Goal: Connect with others: Connect with others

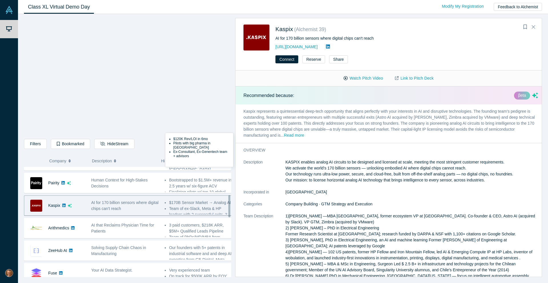
scroll to position [154, 0]
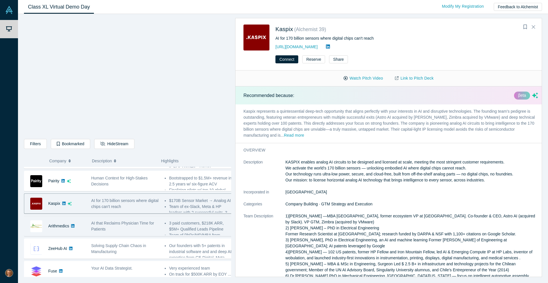
click at [126, 225] on span "AI that Reclaims Physician Time for Patients" at bounding box center [122, 226] width 63 height 11
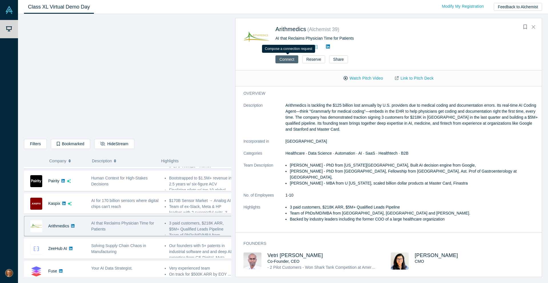
click at [293, 61] on button "Connect" at bounding box center [287, 59] width 23 height 8
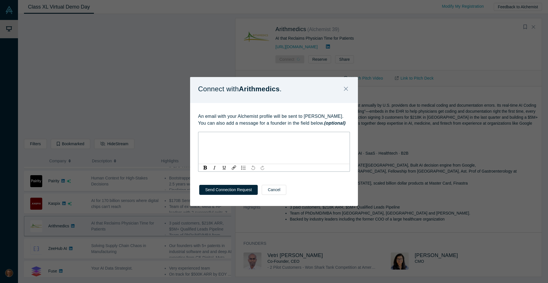
click at [254, 136] on div "rdw-editor" at bounding box center [274, 137] width 144 height 6
click at [272, 143] on span "Wow. You took a complicated problem that every doctor complains about and made …" at bounding box center [270, 140] width 137 height 11
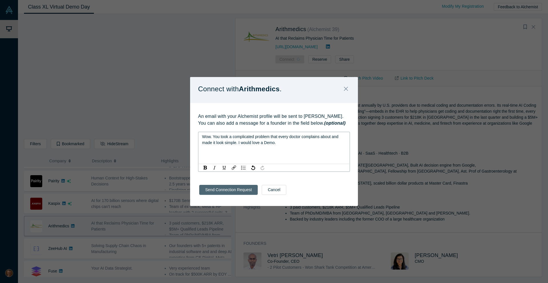
click at [233, 189] on button "Send Connection Request" at bounding box center [228, 190] width 59 height 10
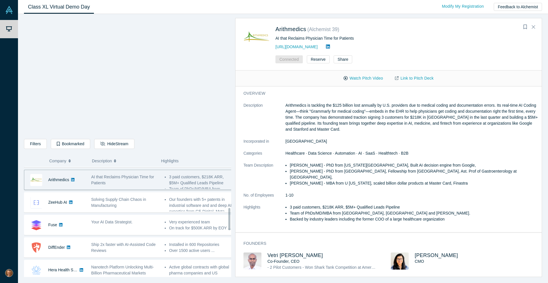
scroll to position [201, 0]
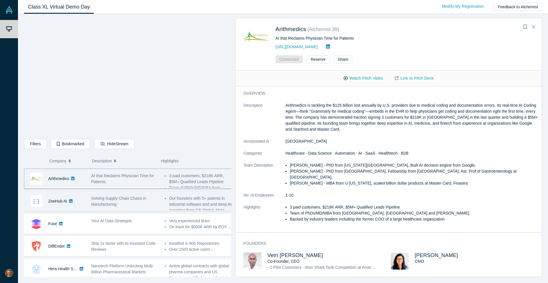
click at [151, 199] on div "Solving Supply Chain Chaos in Manufacturing" at bounding box center [125, 202] width 68 height 12
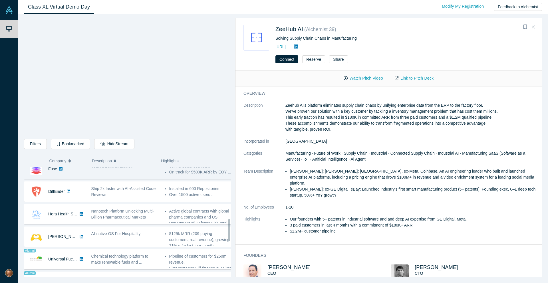
scroll to position [247, 0]
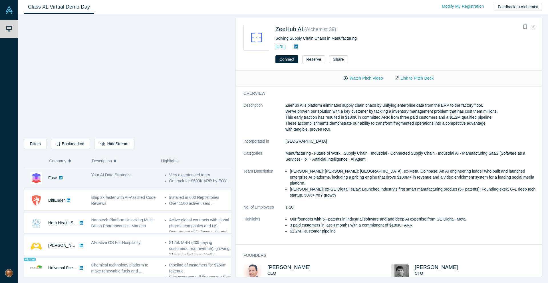
click at [108, 179] on div "Your AI Data Strategist." at bounding box center [125, 178] width 74 height 18
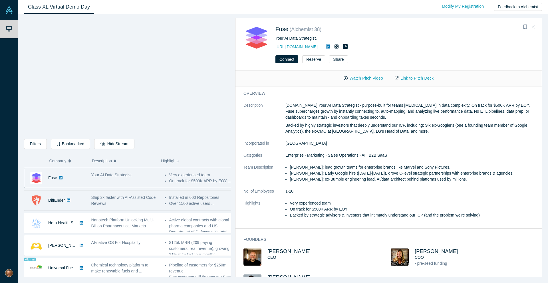
click at [151, 200] on div "Ship 2x faster with AI-Assisted Code Reviews" at bounding box center [125, 201] width 68 height 12
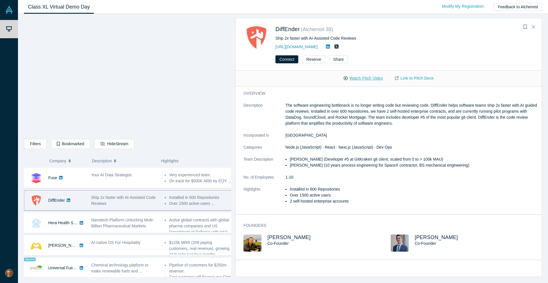
click at [371, 77] on button "Watch Pitch Video" at bounding box center [363, 78] width 51 height 10
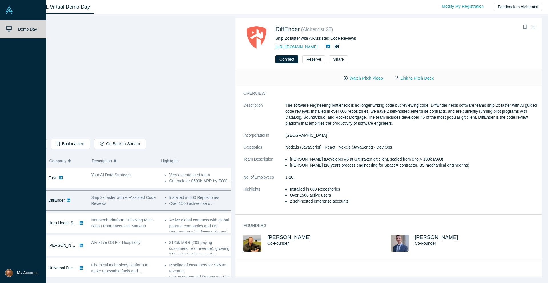
click at [17, 28] on link "Demo Day" at bounding box center [25, 29] width 50 height 18
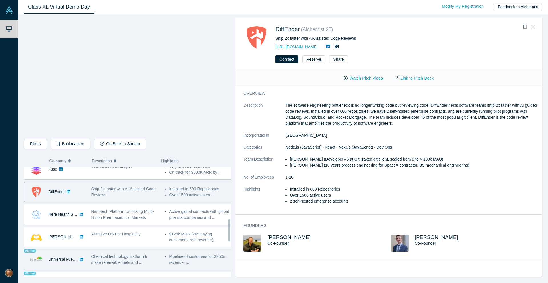
scroll to position [255, 0]
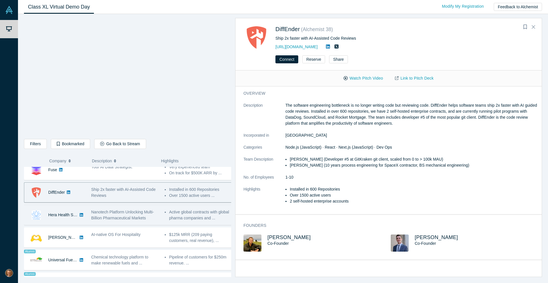
click at [144, 216] on span "Nanotech Platform Unlocking Multi-Billion Pharmaceutical Markets" at bounding box center [122, 215] width 63 height 11
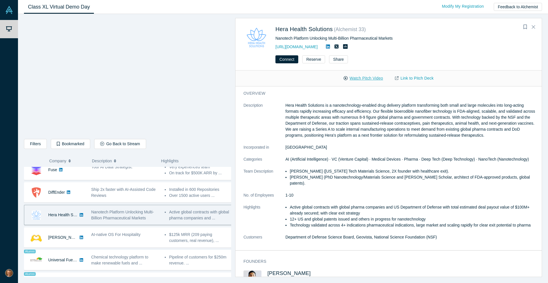
click at [361, 77] on button "Watch Pitch Video" at bounding box center [363, 78] width 51 height 10
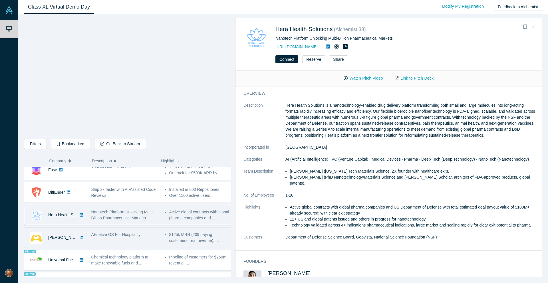
click at [127, 237] on div "AI-native OS For Hospitality" at bounding box center [125, 235] width 68 height 6
